Goal: Find specific page/section: Find specific page/section

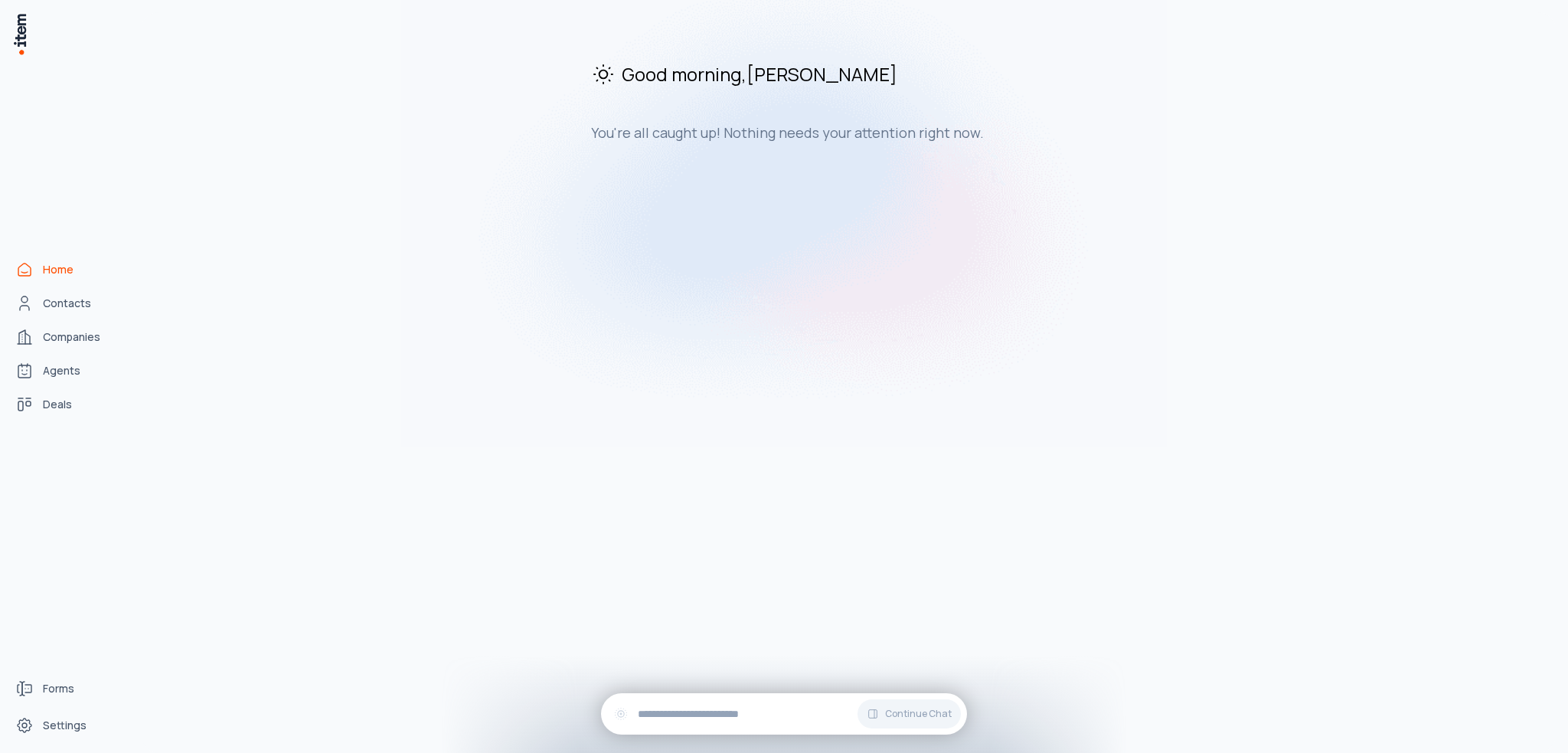
drag, startPoint x: 42, startPoint y: 405, endPoint x: 377, endPoint y: 425, distance: 335.6
click at [42, 405] on link "Deals" at bounding box center [67, 404] width 117 height 30
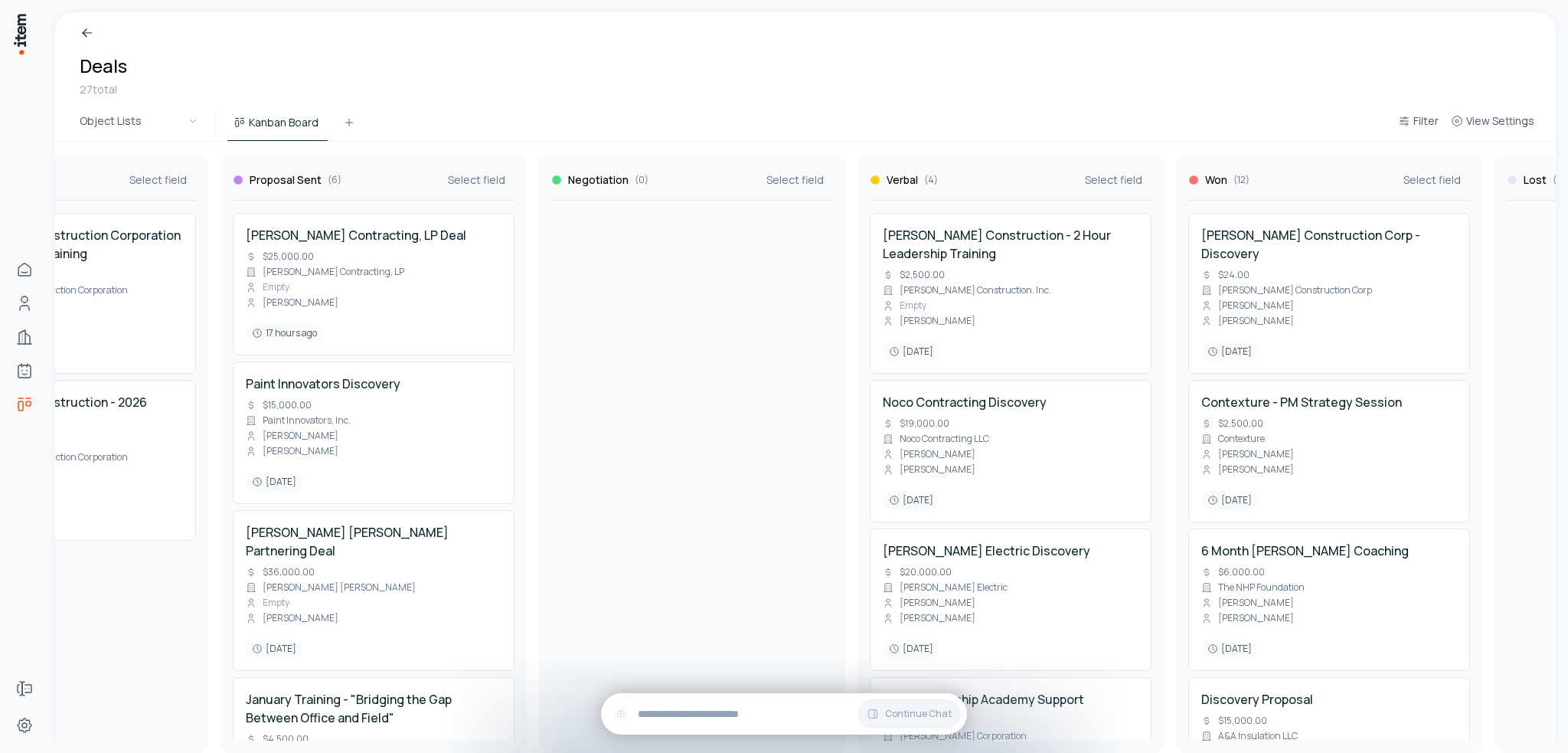
scroll to position [0, 486]
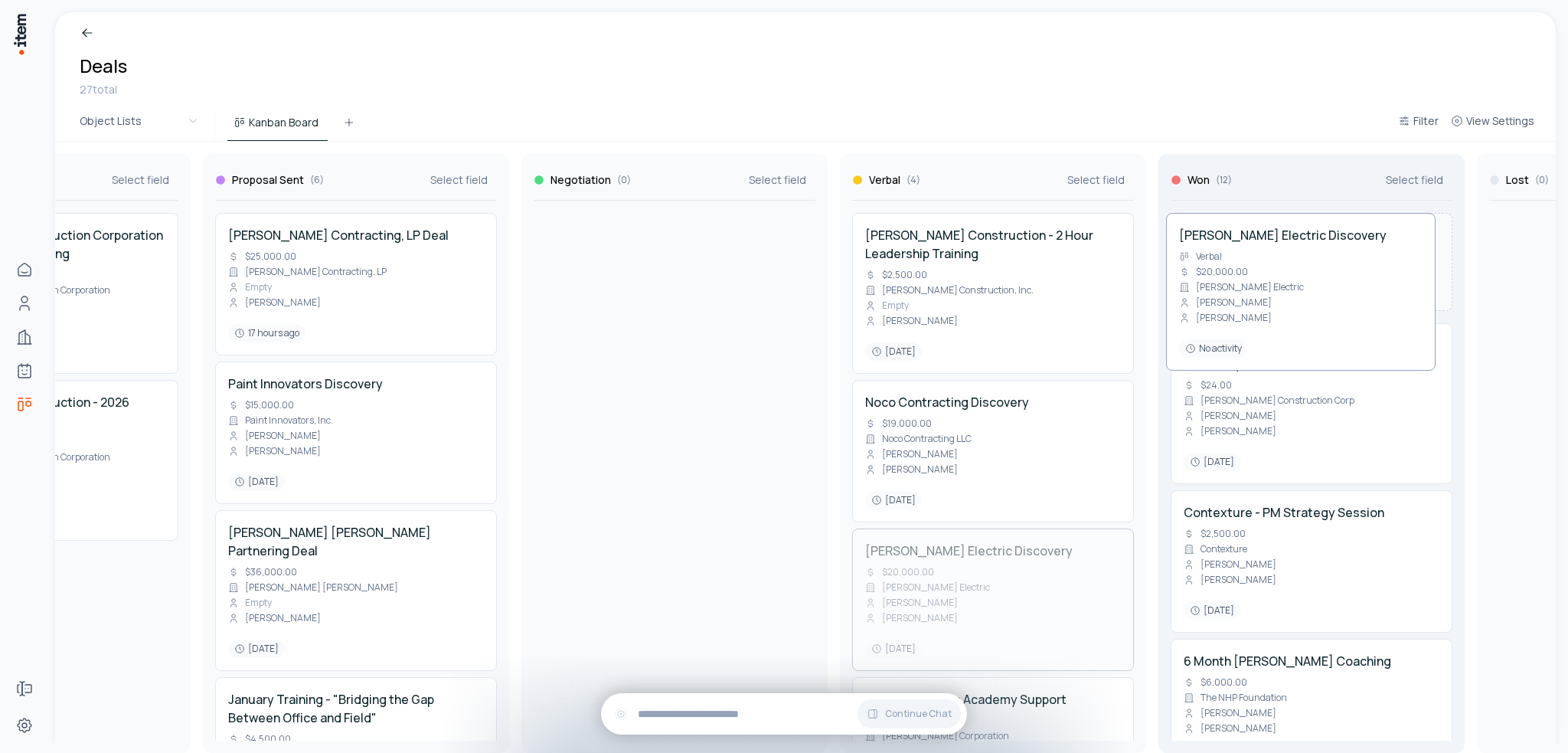
drag, startPoint x: 1005, startPoint y: 561, endPoint x: 1295, endPoint y: 247, distance: 427.4
click at [1295, 247] on div "Qualified ( 2 ) Select field Power & Construction Group Inc Deal - Leadership T…" at bounding box center [834, 447] width 2560 height 610
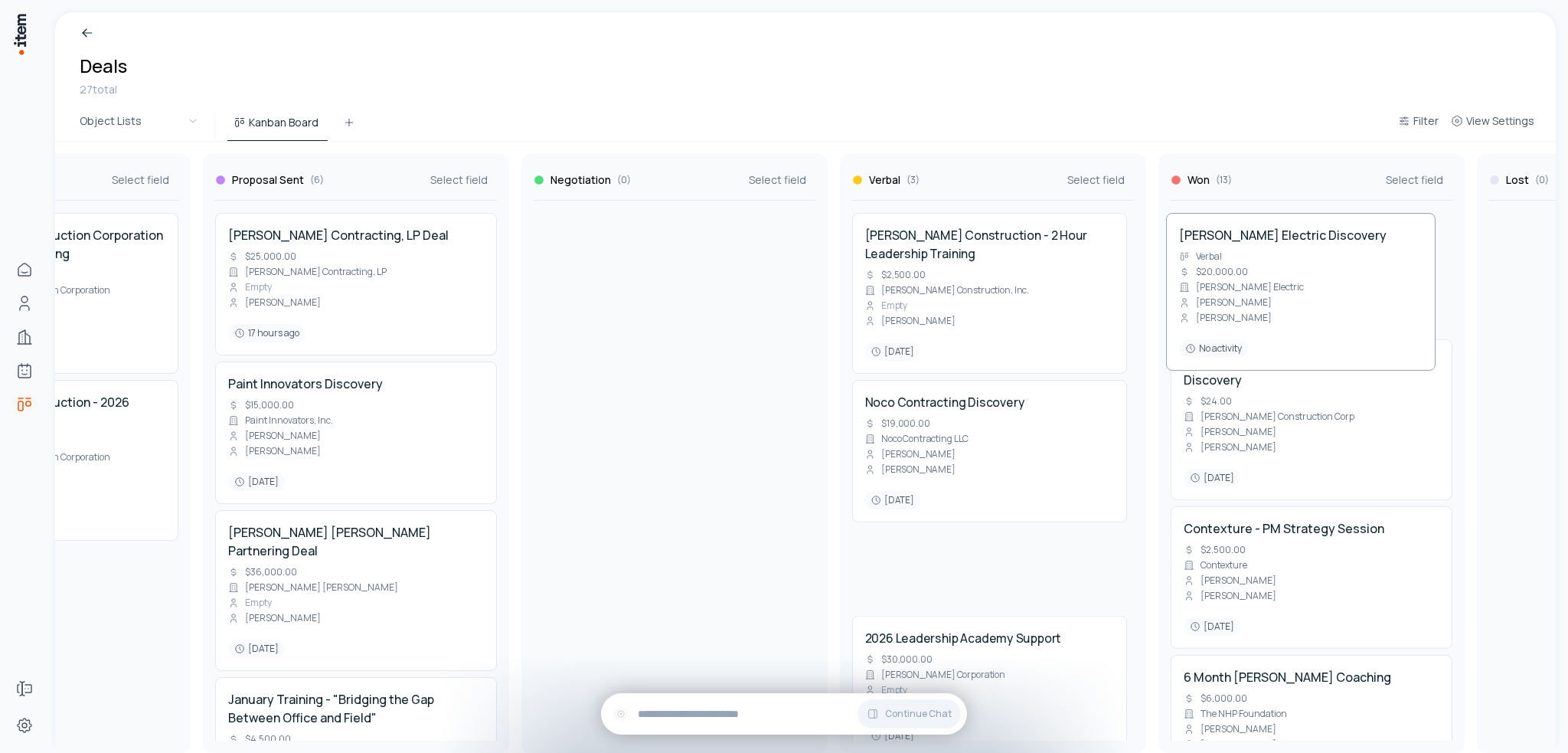
scroll to position [0, 506]
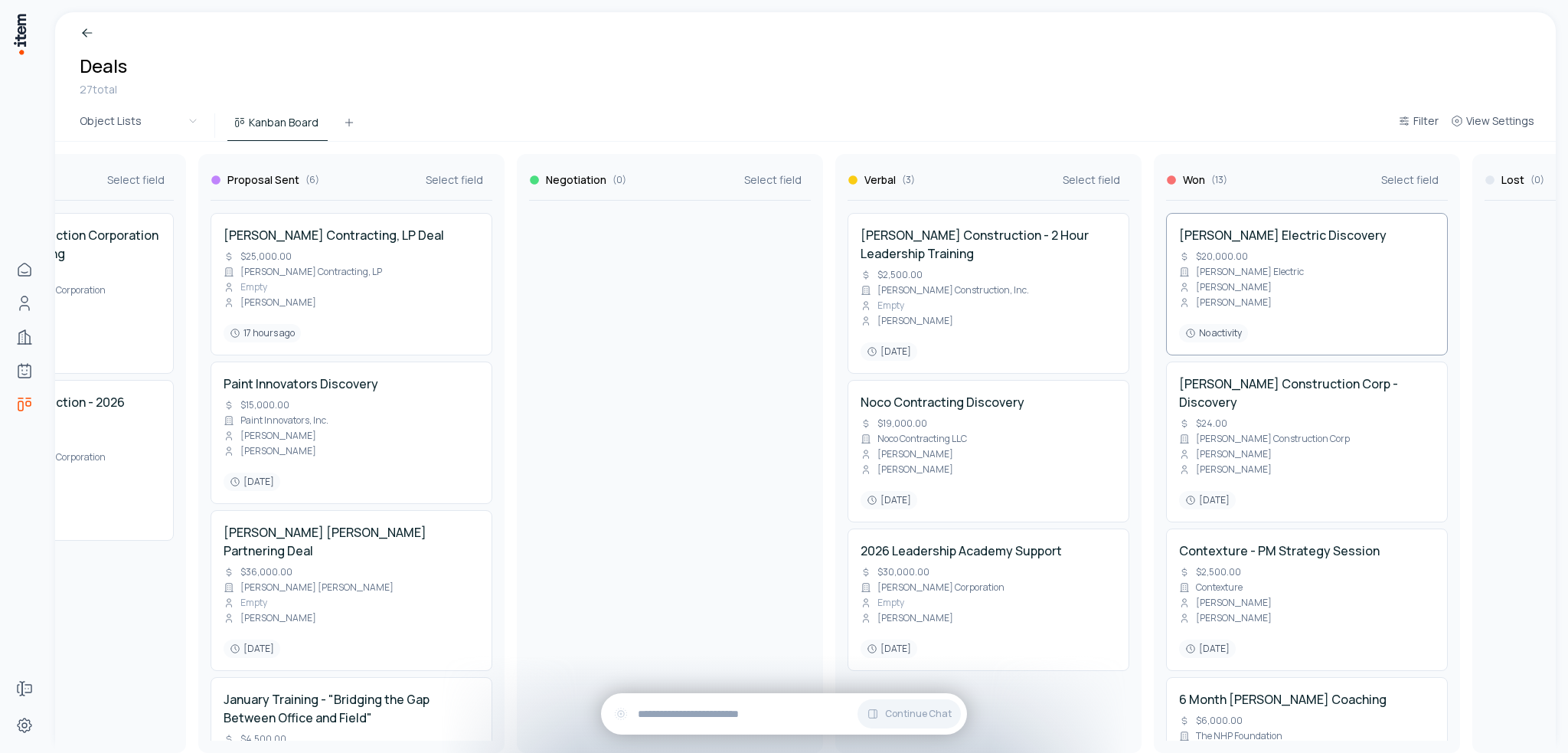
click at [1298, 274] on div "[PERSON_NAME] Electric Discovery $20,000.00 [PERSON_NAME] Electric [PERSON_NAME…" at bounding box center [1307, 284] width 256 height 117
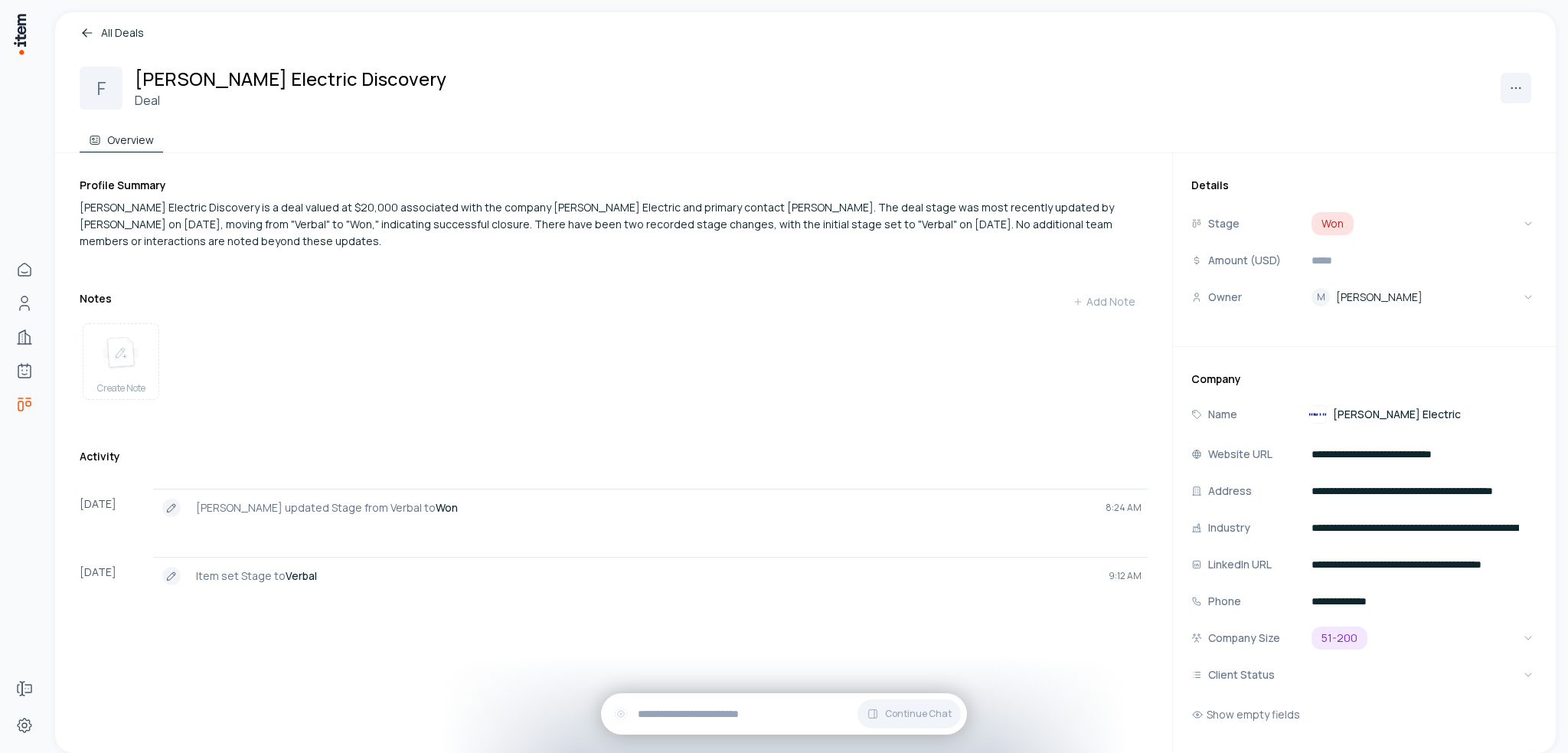
click at [1280, 355] on div "**********" at bounding box center [1365, 550] width 383 height 409
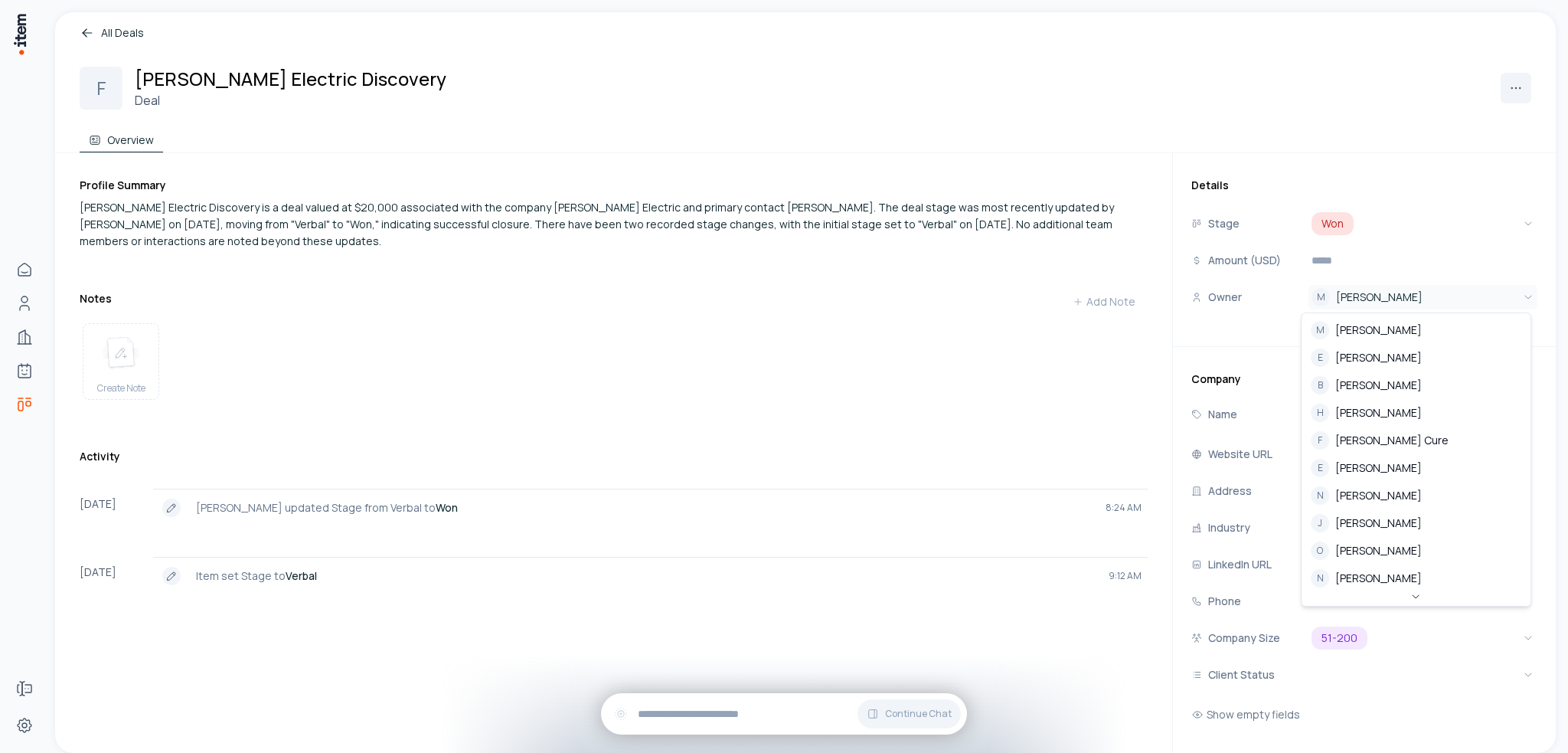
click at [1356, 293] on html "**********" at bounding box center [784, 376] width 1568 height 753
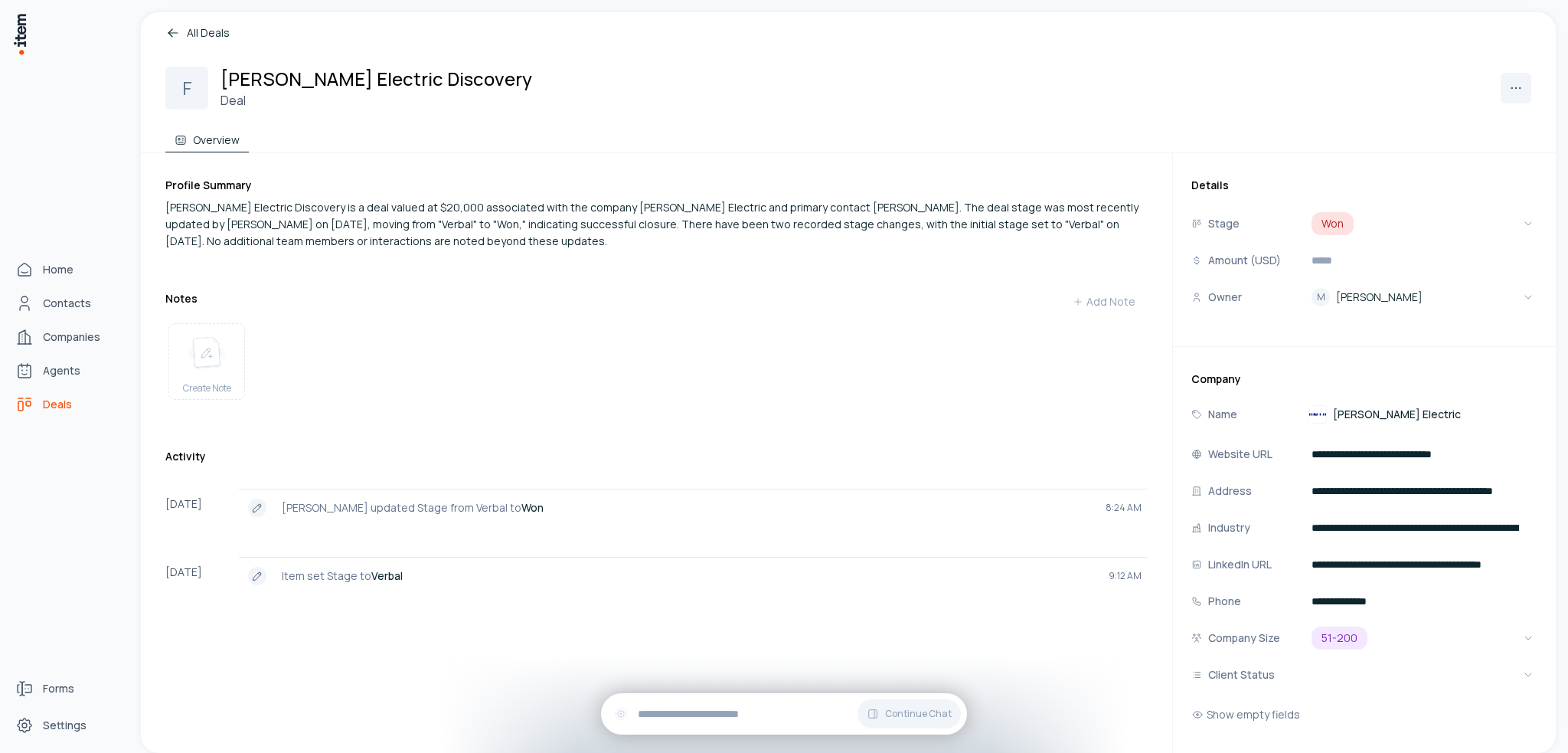
click at [52, 402] on span "Deals" at bounding box center [58, 404] width 29 height 16
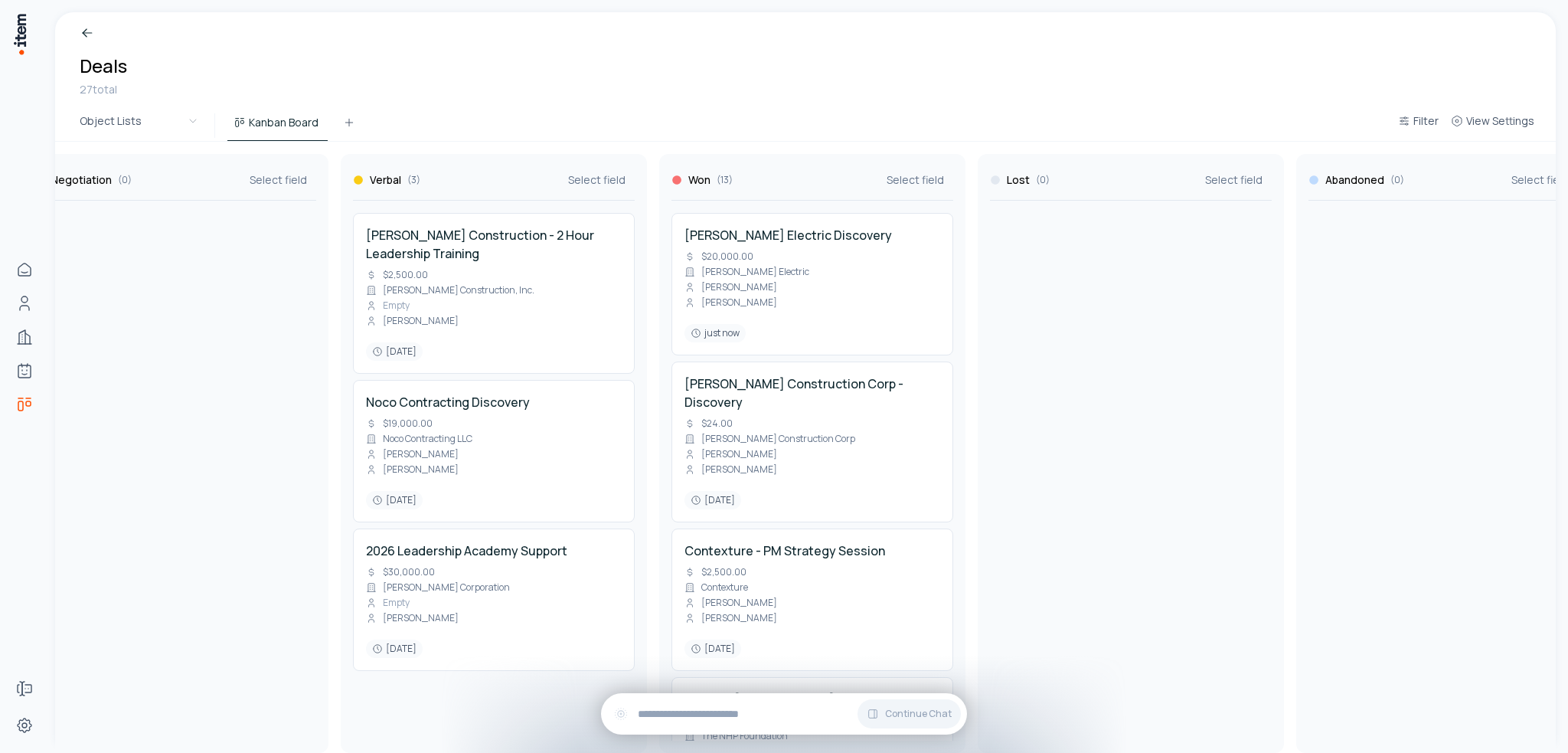
scroll to position [0, 1003]
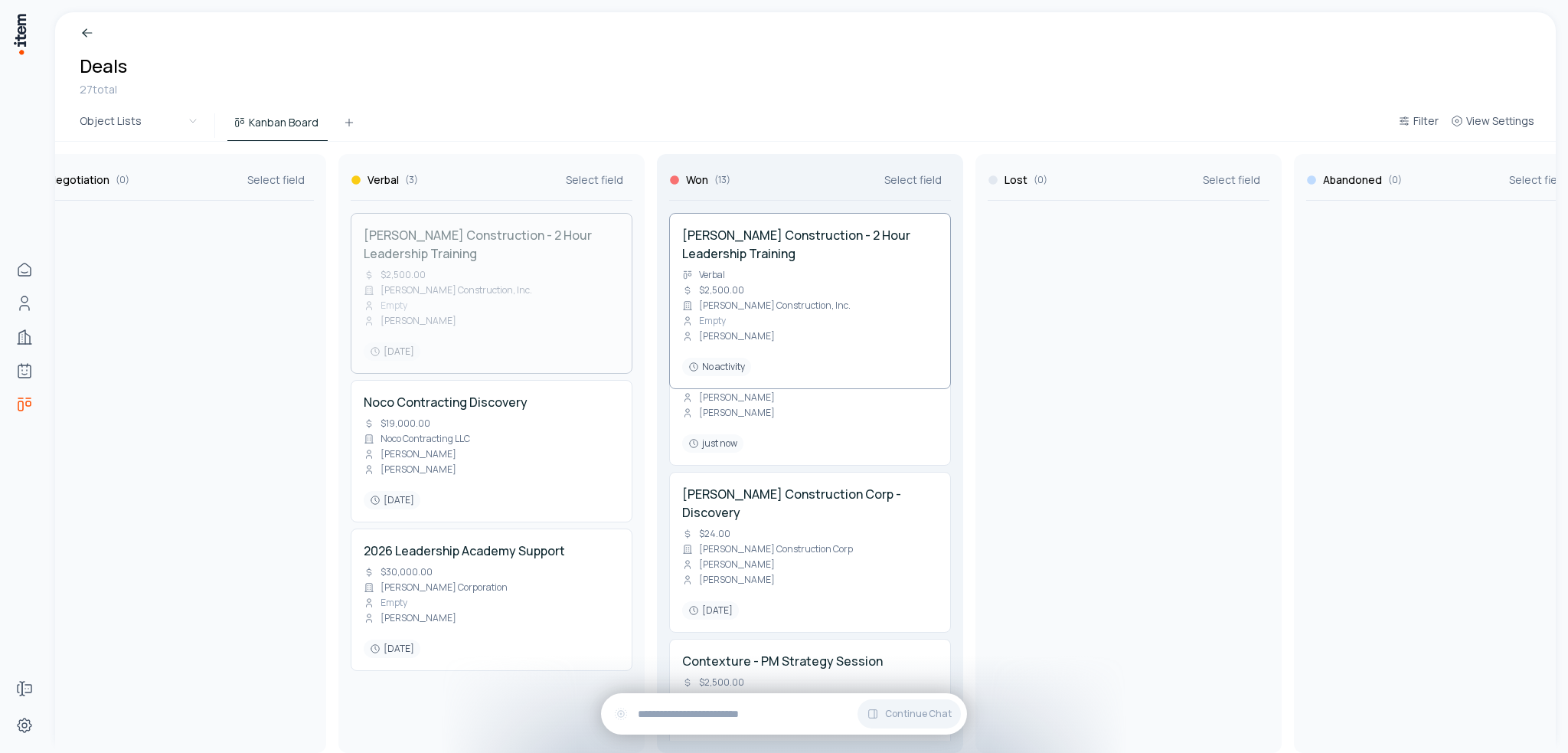
drag, startPoint x: 512, startPoint y: 275, endPoint x: 818, endPoint y: 272, distance: 306.0
click at [821, 272] on div "Qualified ( 2 ) Select field Power & Construction Group Inc Deal - Leadership T…" at bounding box center [332, 447] width 2560 height 610
